Goal: Task Accomplishment & Management: Use online tool/utility

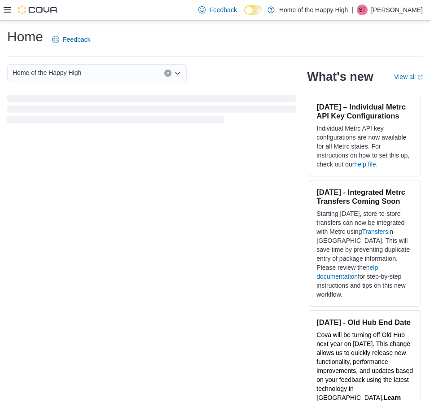
click at [8, 8] on icon at bounding box center [7, 9] width 7 height 5
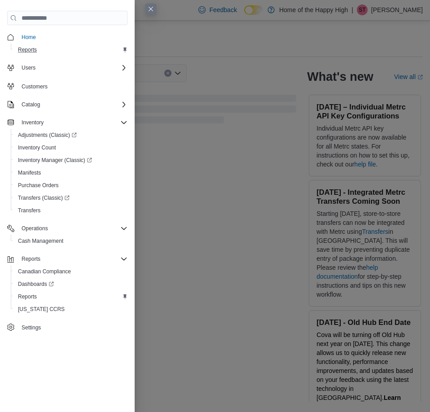
click at [45, 49] on div "Reports" at bounding box center [70, 49] width 113 height 11
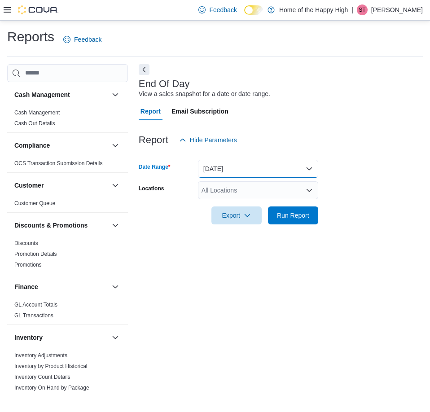
click at [247, 169] on button "[DATE]" at bounding box center [258, 169] width 120 height 18
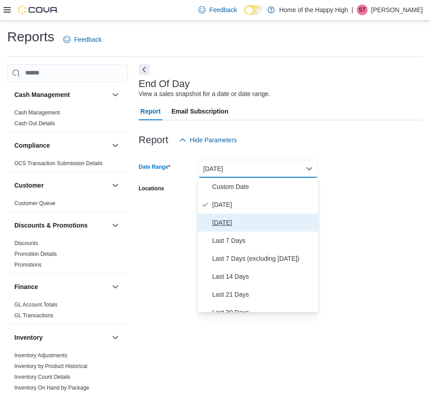
click at [238, 220] on span "[DATE]" at bounding box center [264, 222] width 102 height 11
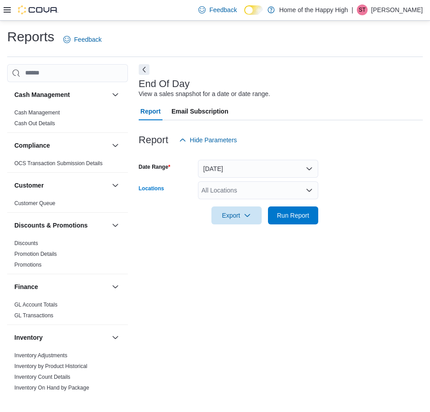
click at [247, 188] on div "All Locations" at bounding box center [258, 191] width 120 height 18
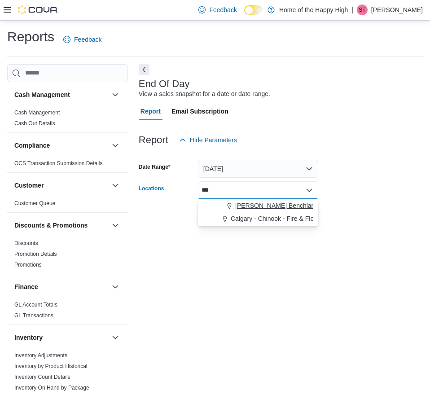
type input "***"
click at [243, 206] on span "[PERSON_NAME] Benchlands - Fire & Flower" at bounding box center [299, 205] width 129 height 9
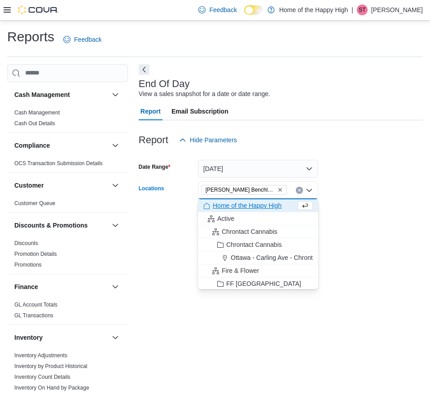
click at [404, 200] on div at bounding box center [281, 203] width 284 height 7
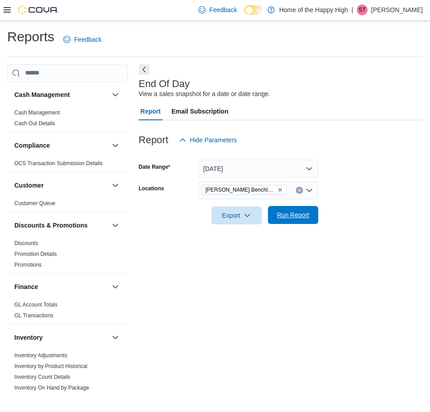
click at [303, 219] on span "Run Report" at bounding box center [293, 215] width 32 height 9
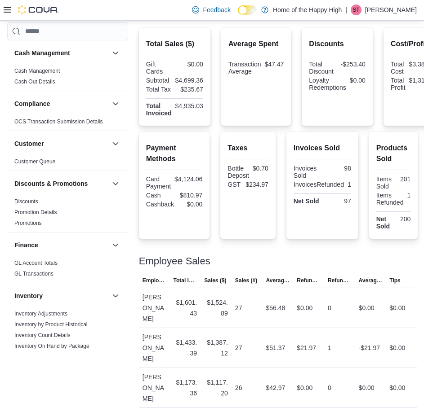
scroll to position [117, 0]
